Goal: Information Seeking & Learning: Learn about a topic

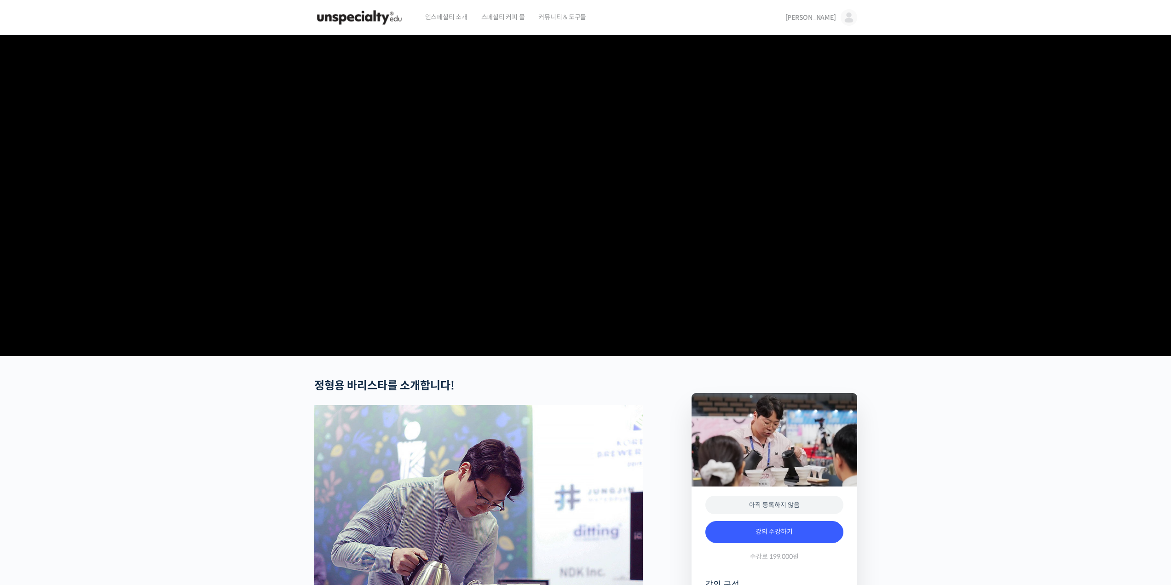
click at [520, 262] on video at bounding box center [585, 193] width 543 height 317
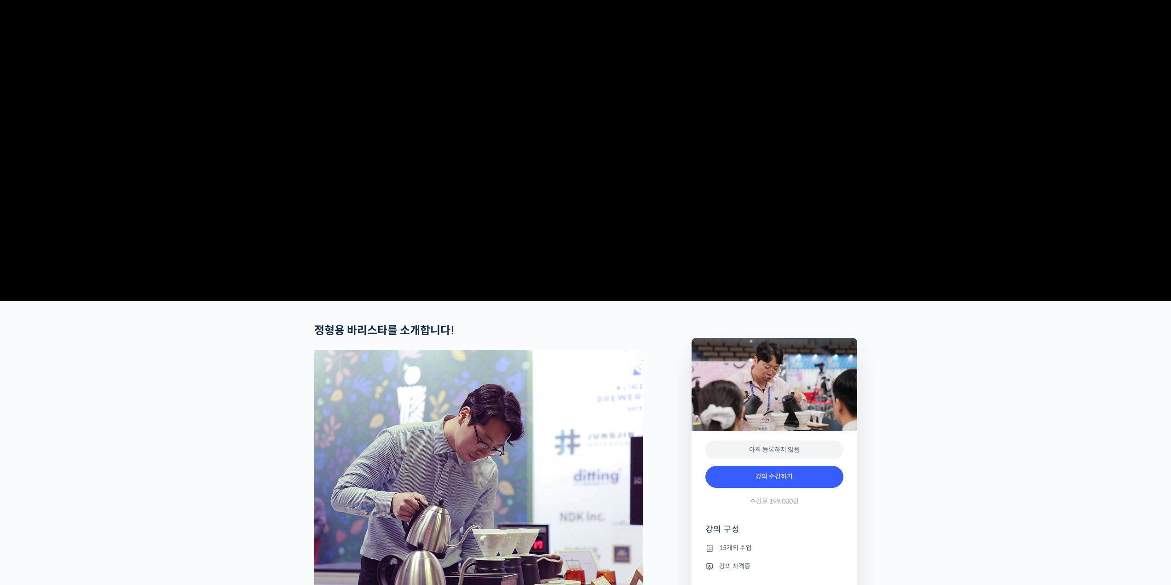
scroll to position [276, 0]
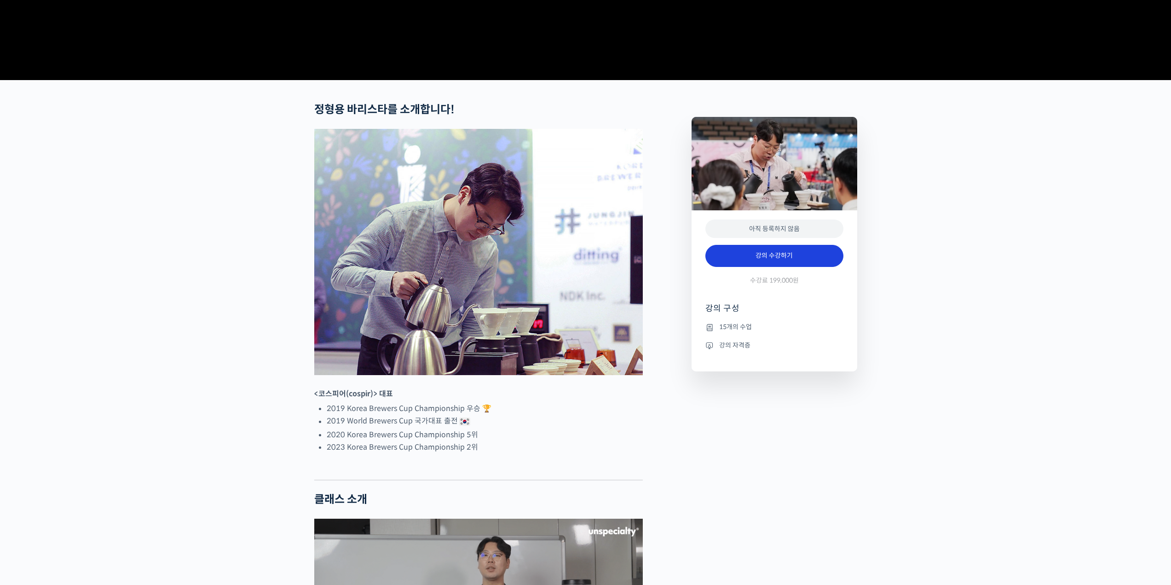
click at [771, 267] on link "강의 수강하기" at bounding box center [774, 256] width 138 height 22
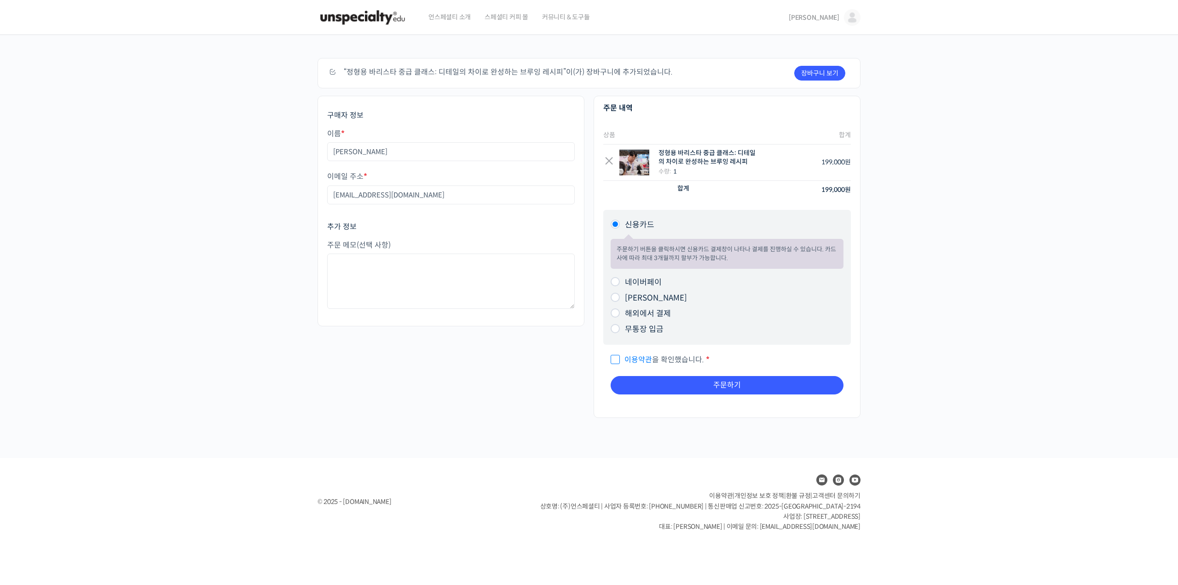
click at [376, 18] on img at bounding box center [362, 18] width 90 height 28
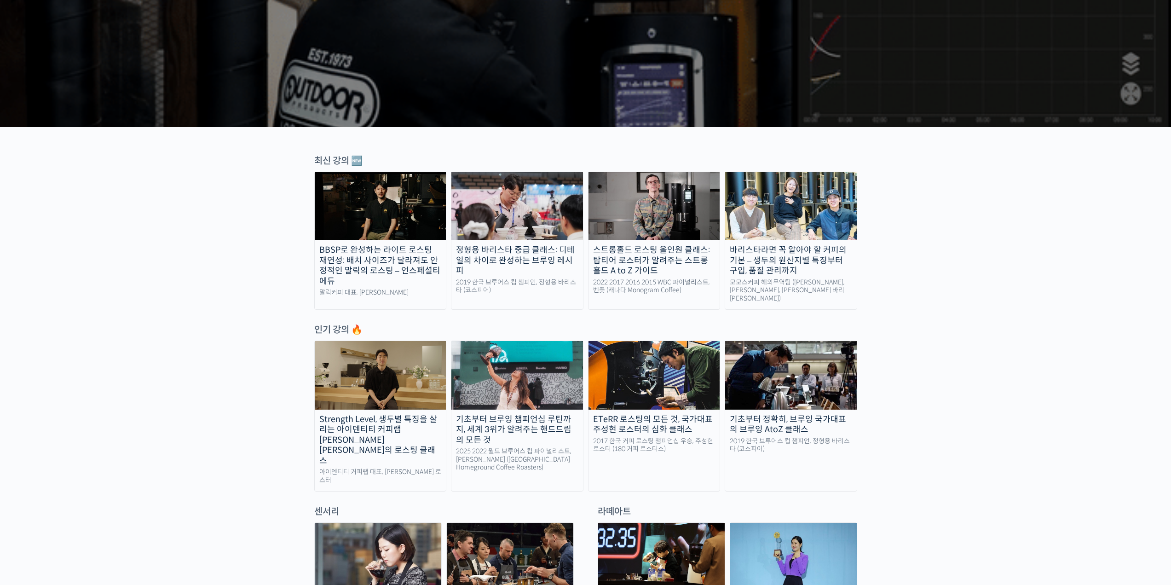
scroll to position [184, 0]
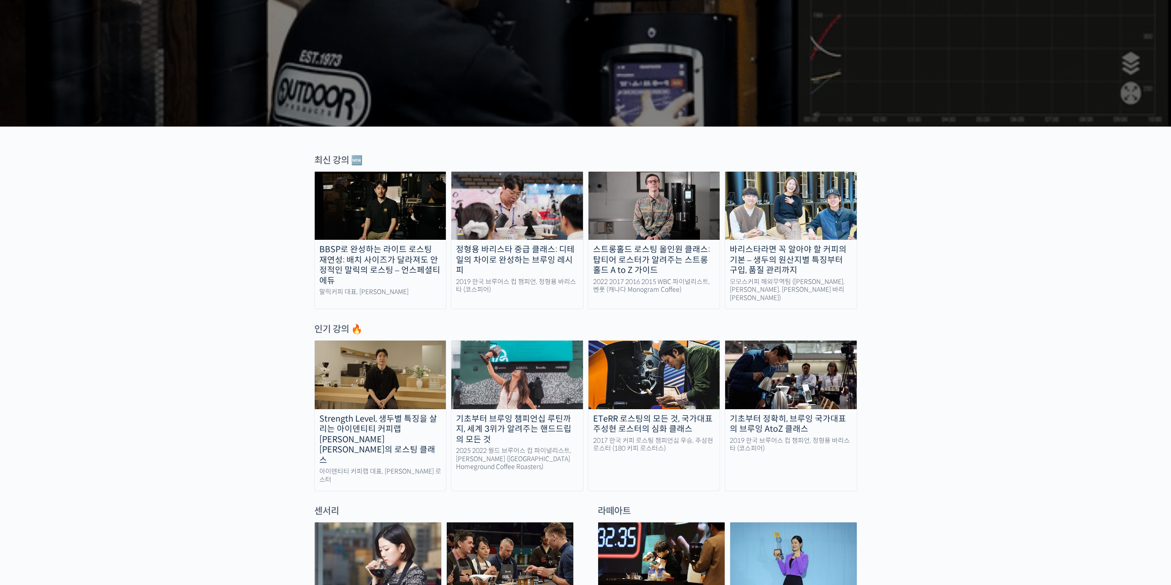
click at [385, 218] on img at bounding box center [381, 206] width 132 height 68
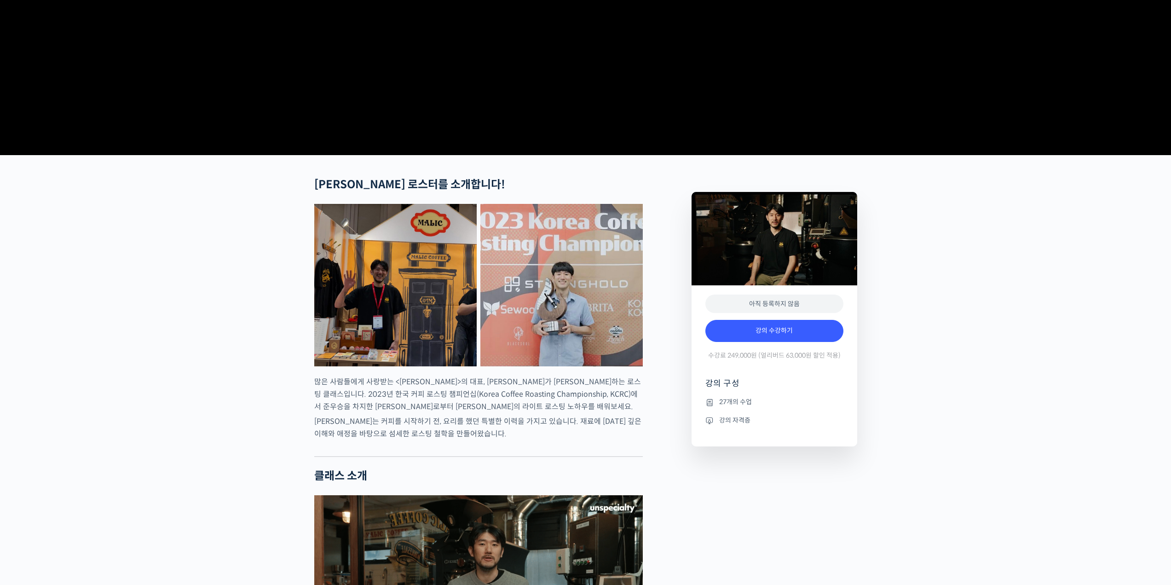
scroll to position [230, 0]
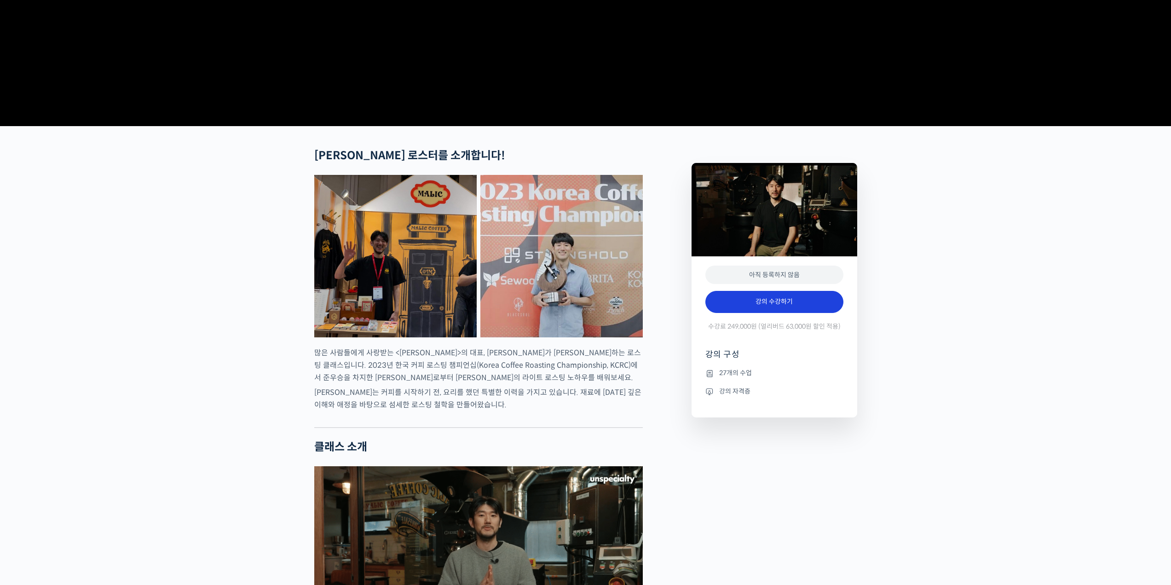
click at [785, 313] on link "강의 수강하기" at bounding box center [774, 302] width 138 height 22
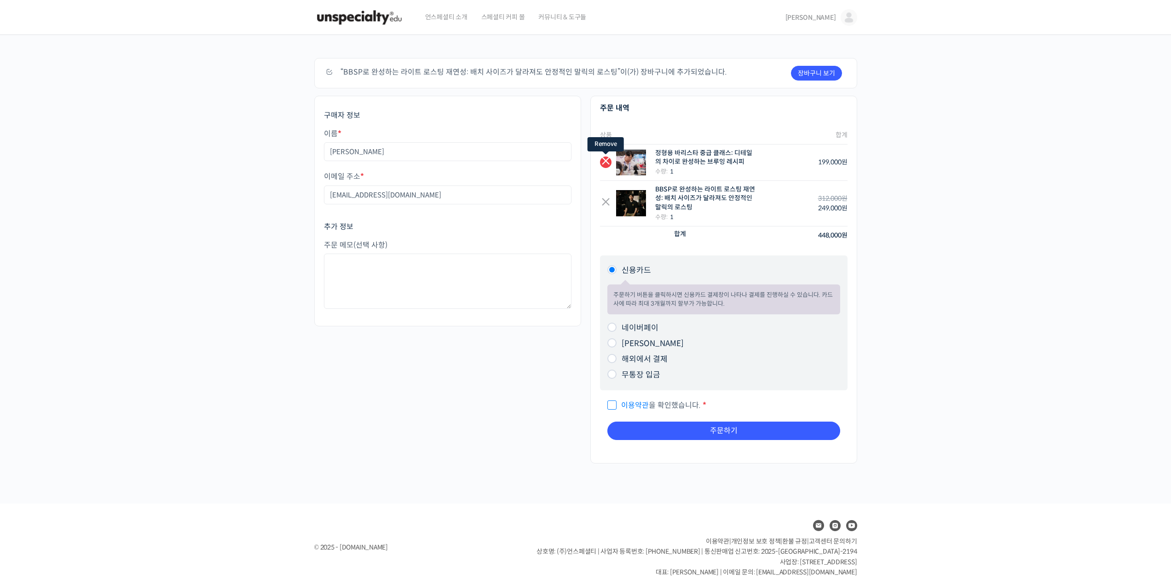
click at [601, 161] on link "×" at bounding box center [606, 162] width 12 height 12
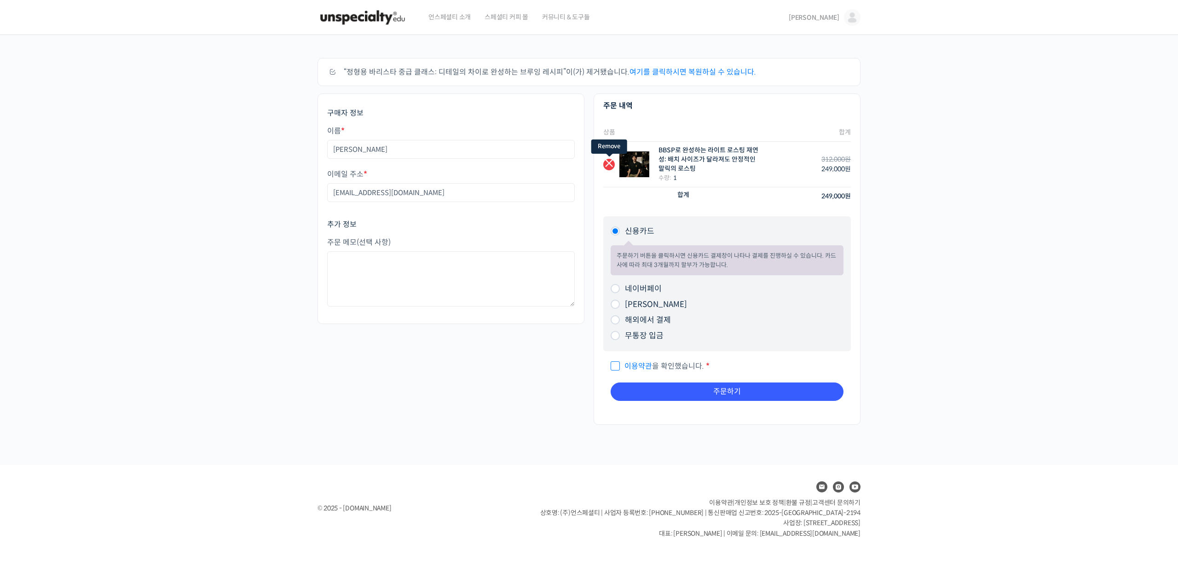
click at [606, 167] on link "×" at bounding box center [609, 165] width 12 height 12
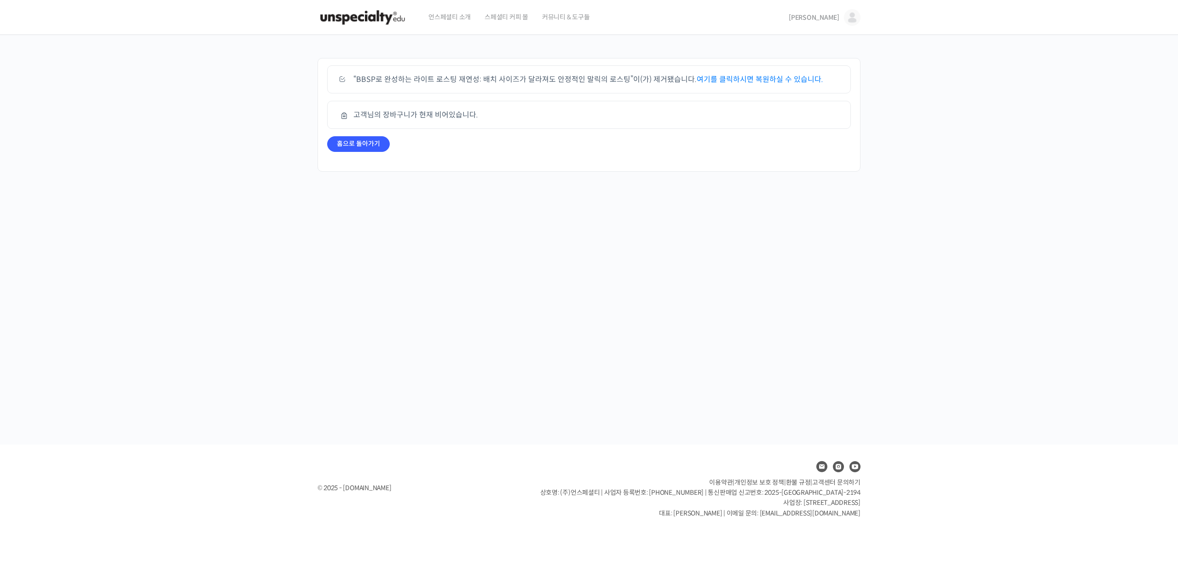
click at [845, 16] on img at bounding box center [852, 17] width 17 height 17
click at [814, 73] on span "내가 등록한 강의" at bounding box center [797, 73] width 40 height 8
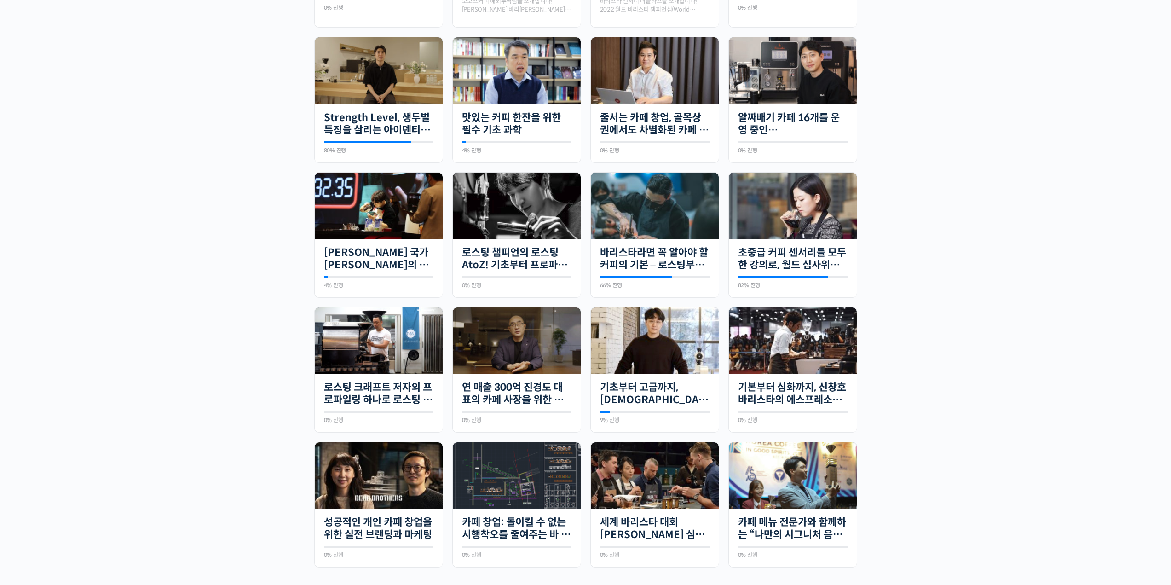
scroll to position [414, 0]
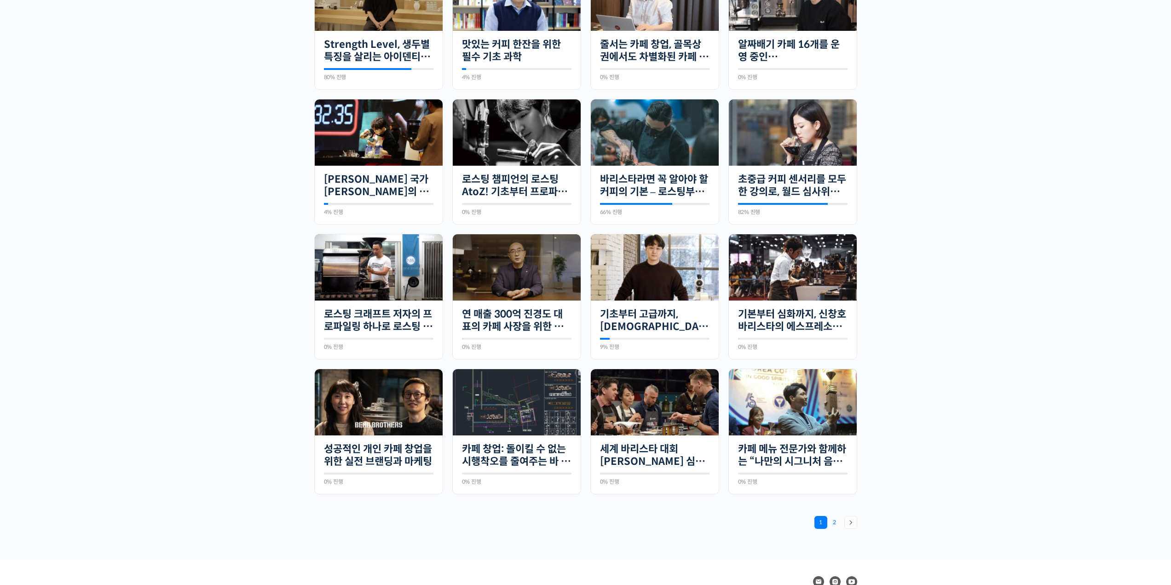
click at [835, 521] on link "Page 2" at bounding box center [834, 522] width 13 height 13
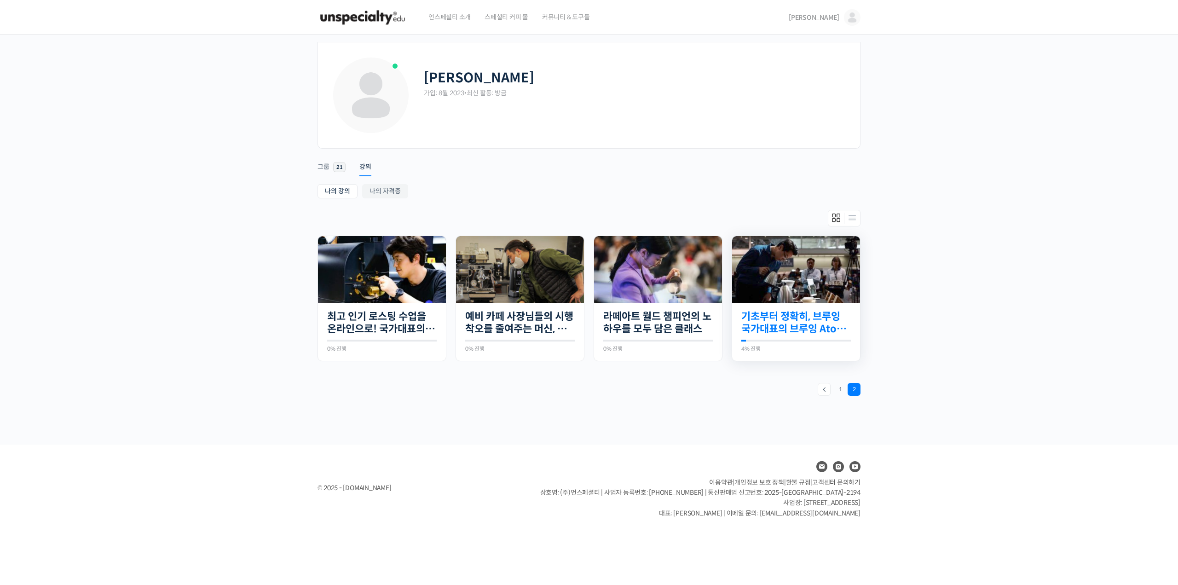
click at [772, 319] on link "기초부터 정확히, 브루잉 국가대표의 브루잉 AtoZ 클래스" at bounding box center [795, 322] width 109 height 25
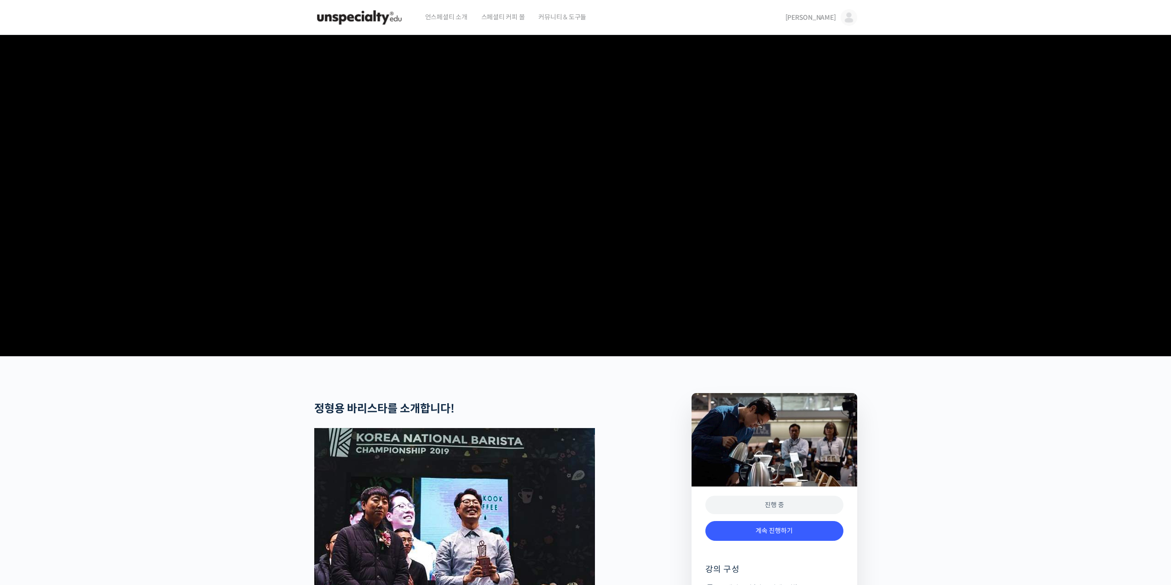
click at [351, 15] on img at bounding box center [359, 18] width 90 height 28
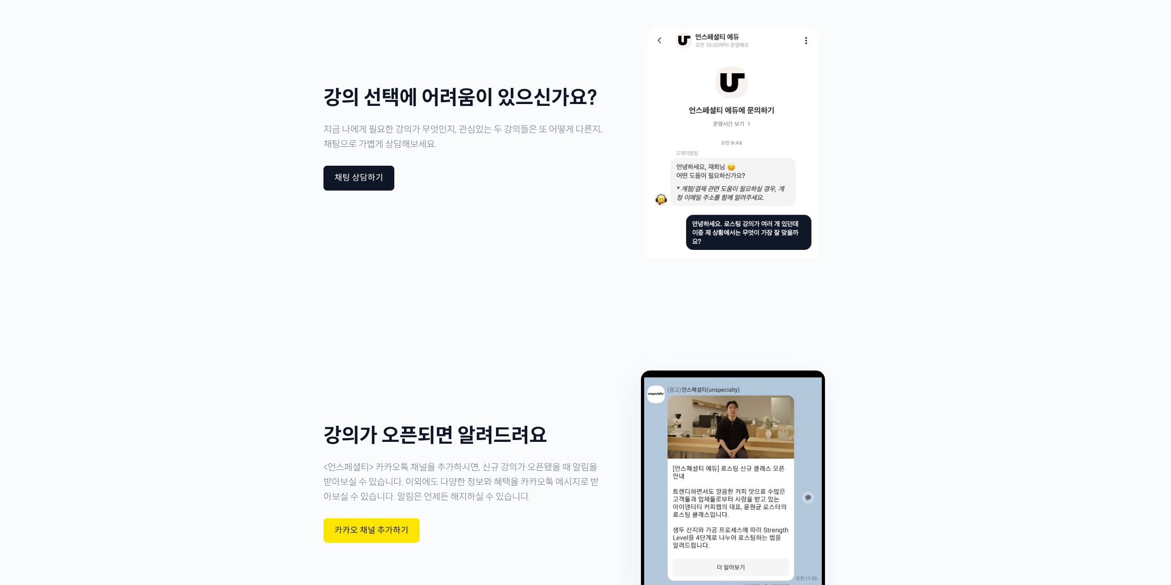
scroll to position [2668, 0]
